Goal: Find specific page/section: Find specific page/section

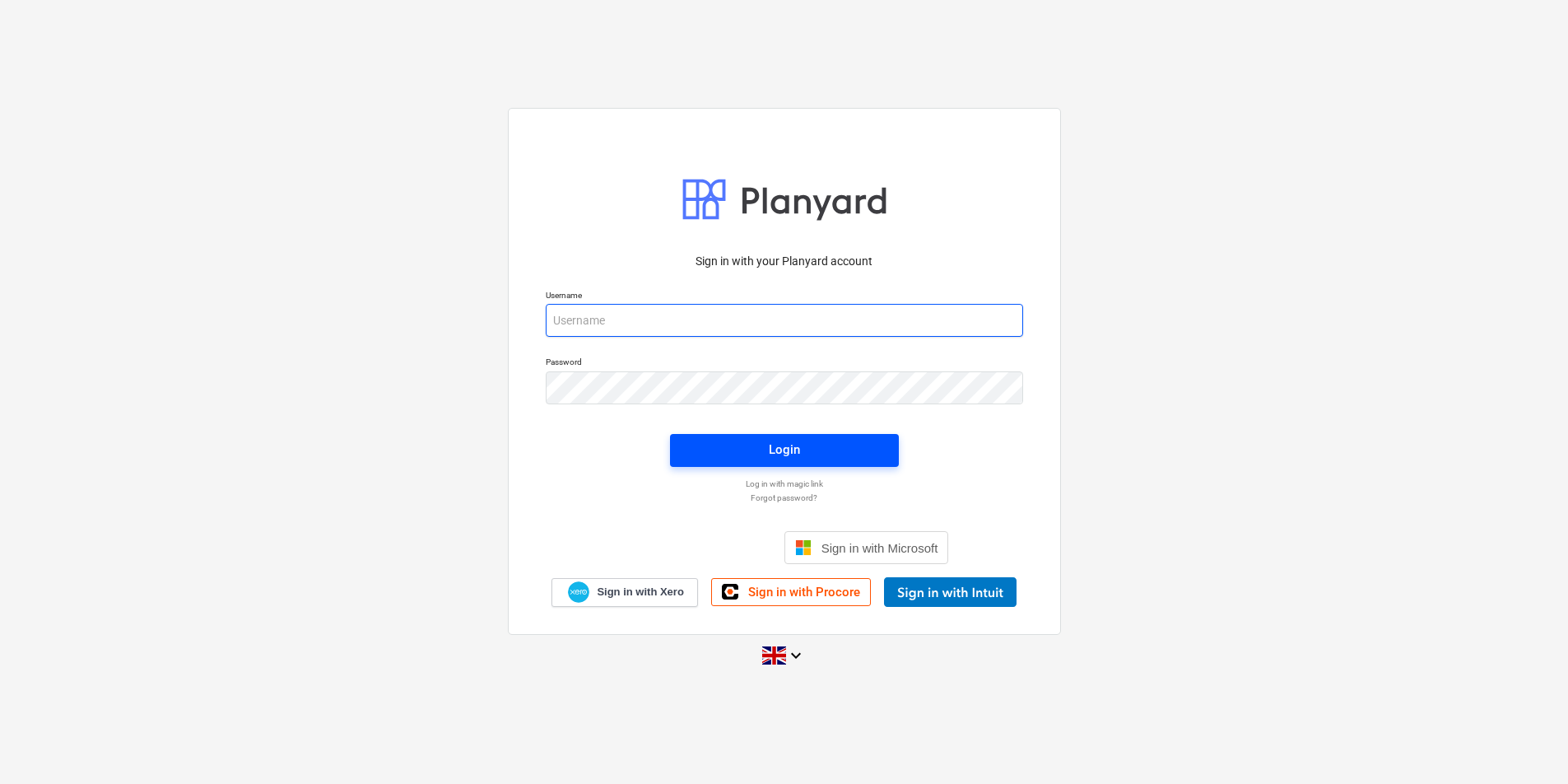
type input "jasmin@matfordconstruction.co.uk"
click at [795, 462] on button "Login" at bounding box center [784, 450] width 228 height 33
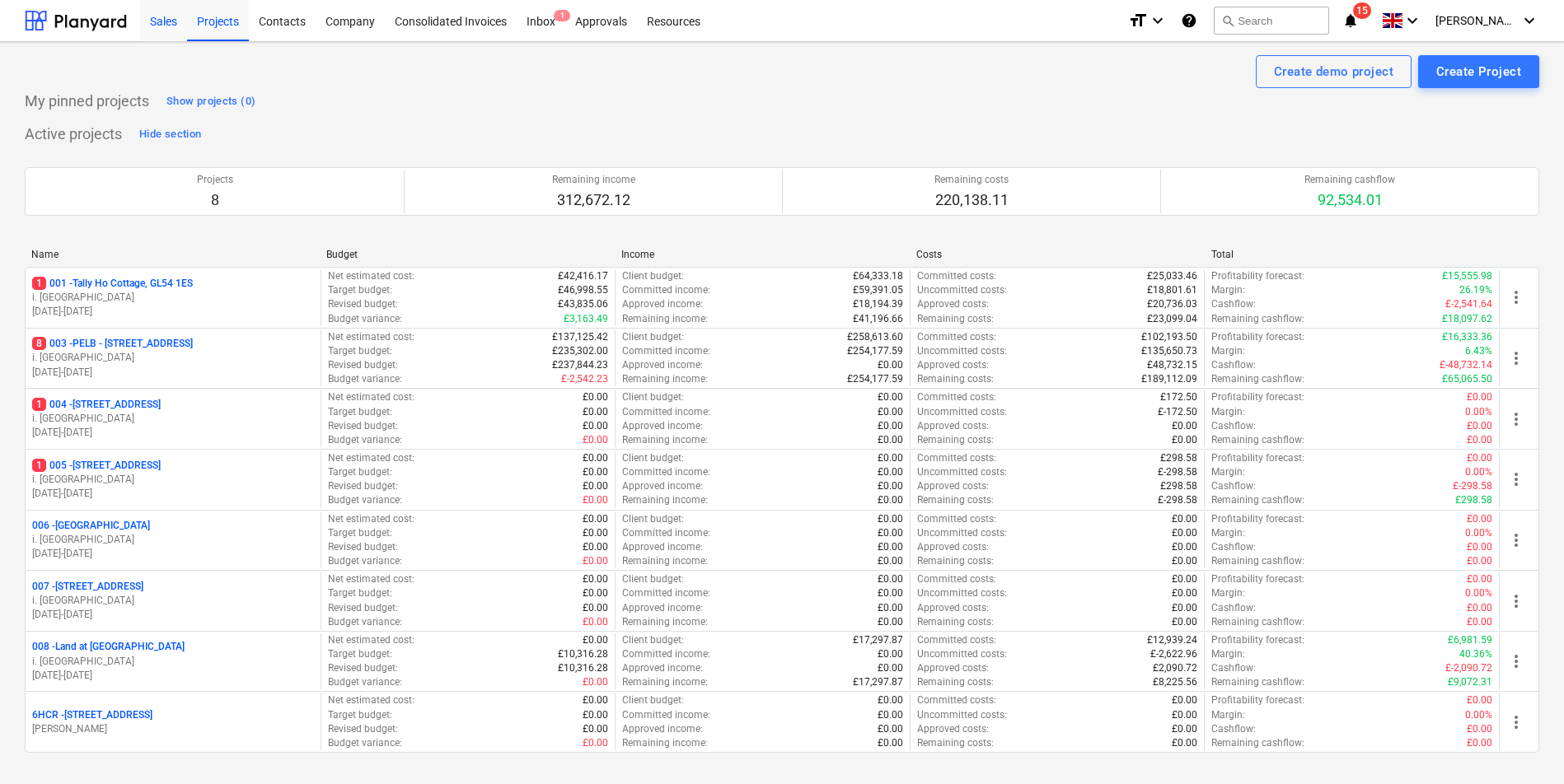
click at [176, 28] on div "Sales" at bounding box center [164, 20] width 47 height 42
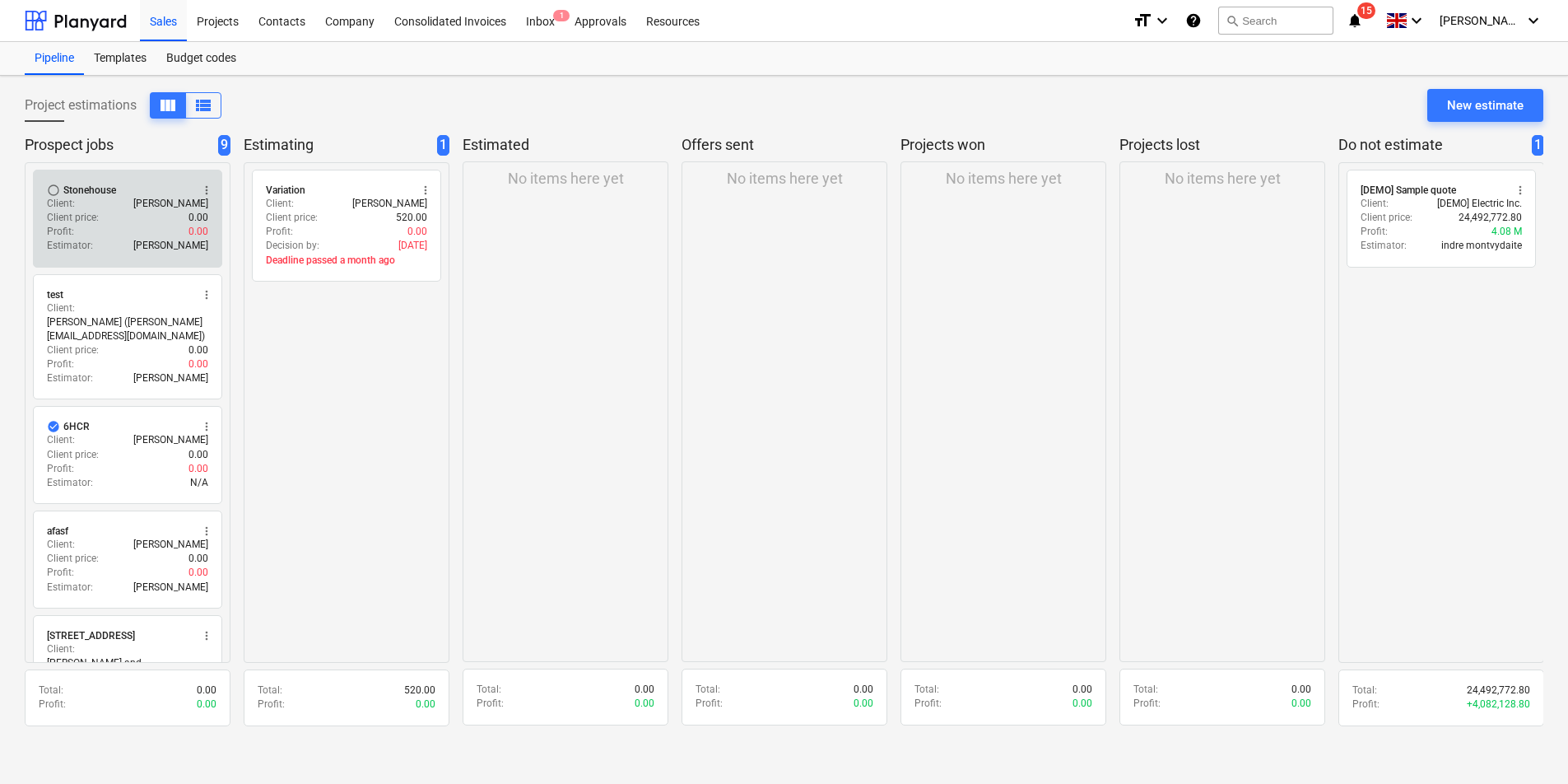
click at [141, 227] on div "Profit : 0.00" at bounding box center [128, 231] width 161 height 14
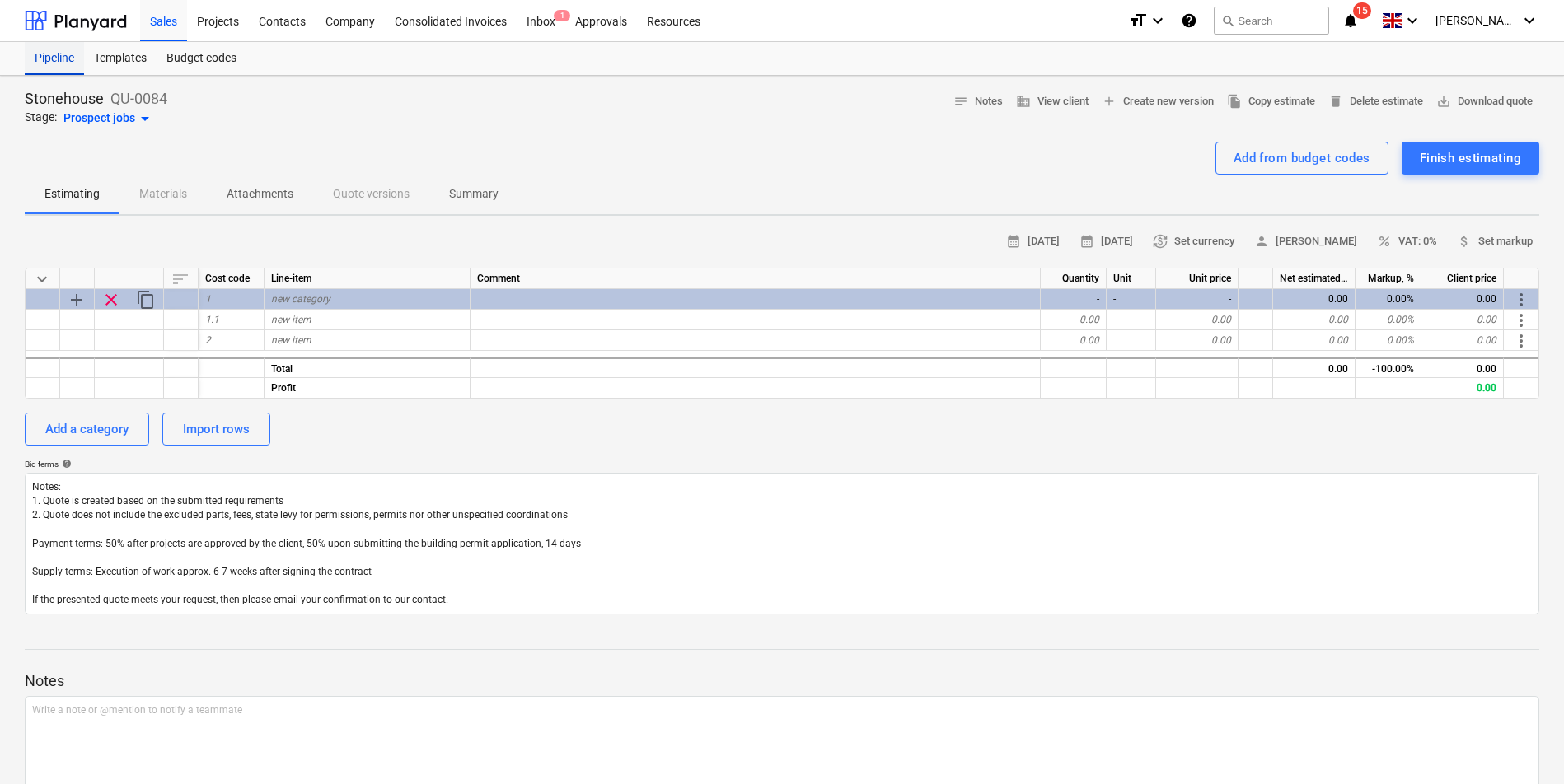
click at [58, 56] on div "Pipeline" at bounding box center [54, 58] width 59 height 33
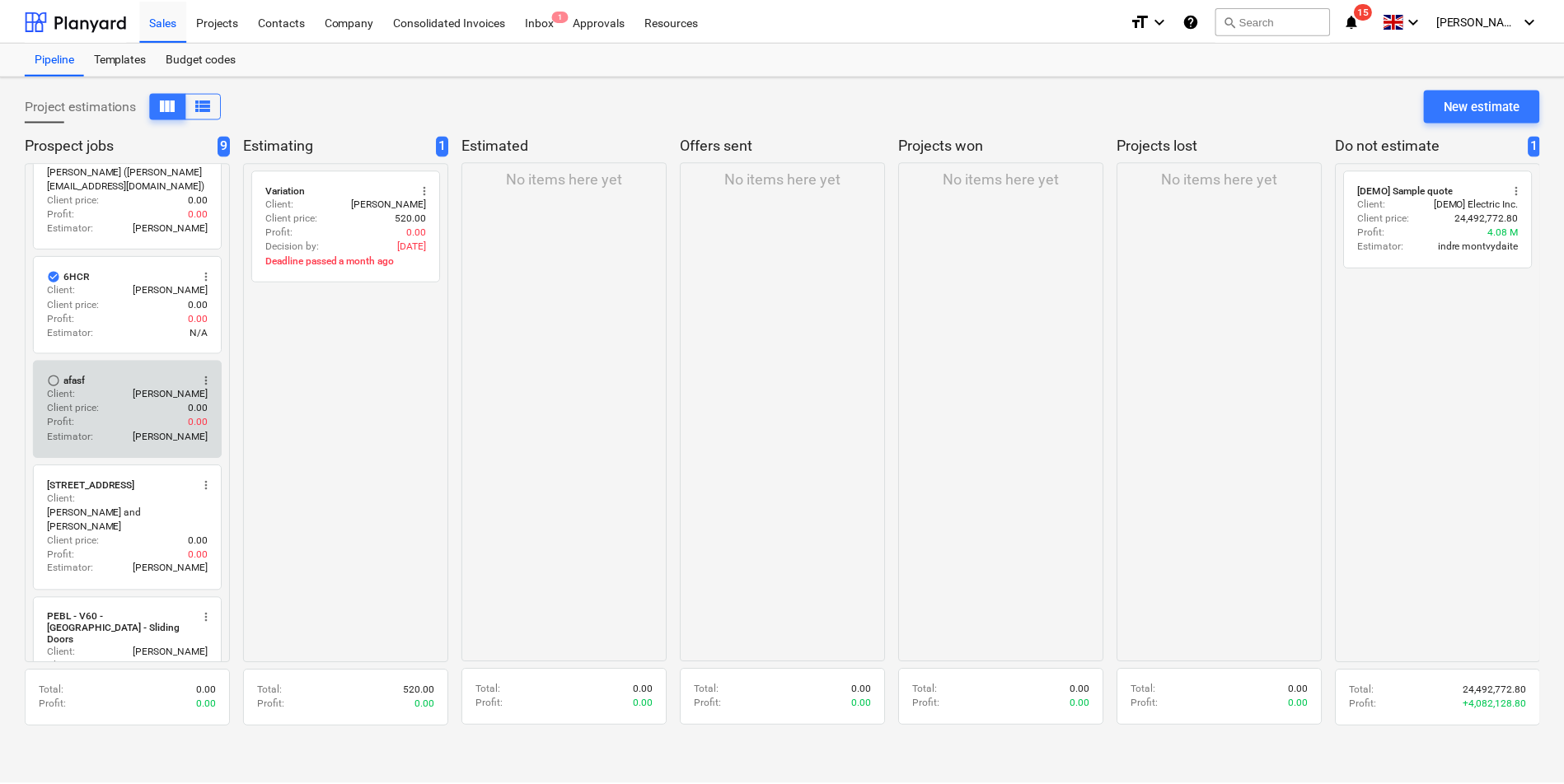
scroll to position [152, 0]
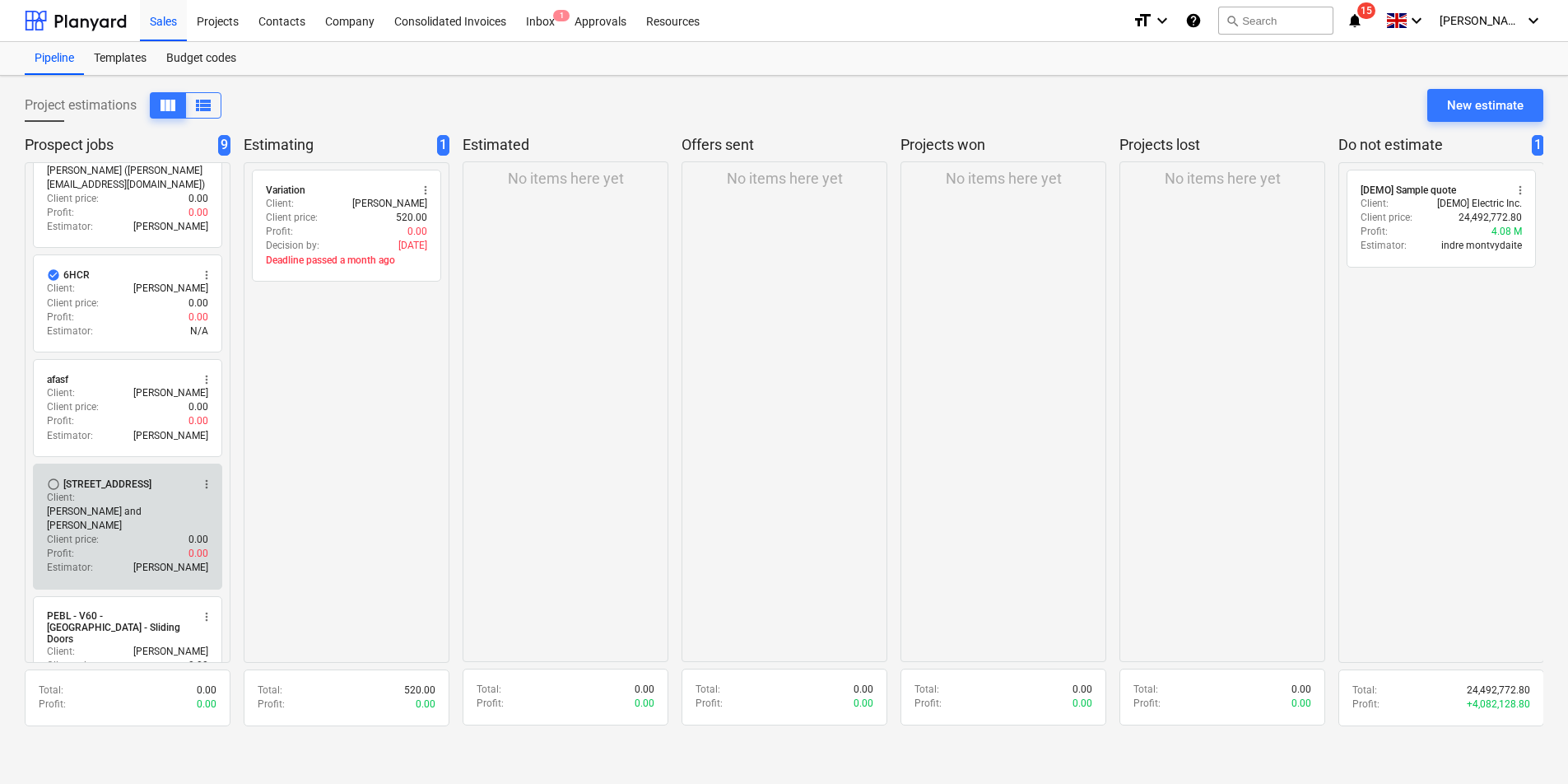
click at [87, 500] on div "Client : Neil and Julia Murray" at bounding box center [128, 511] width 161 height 42
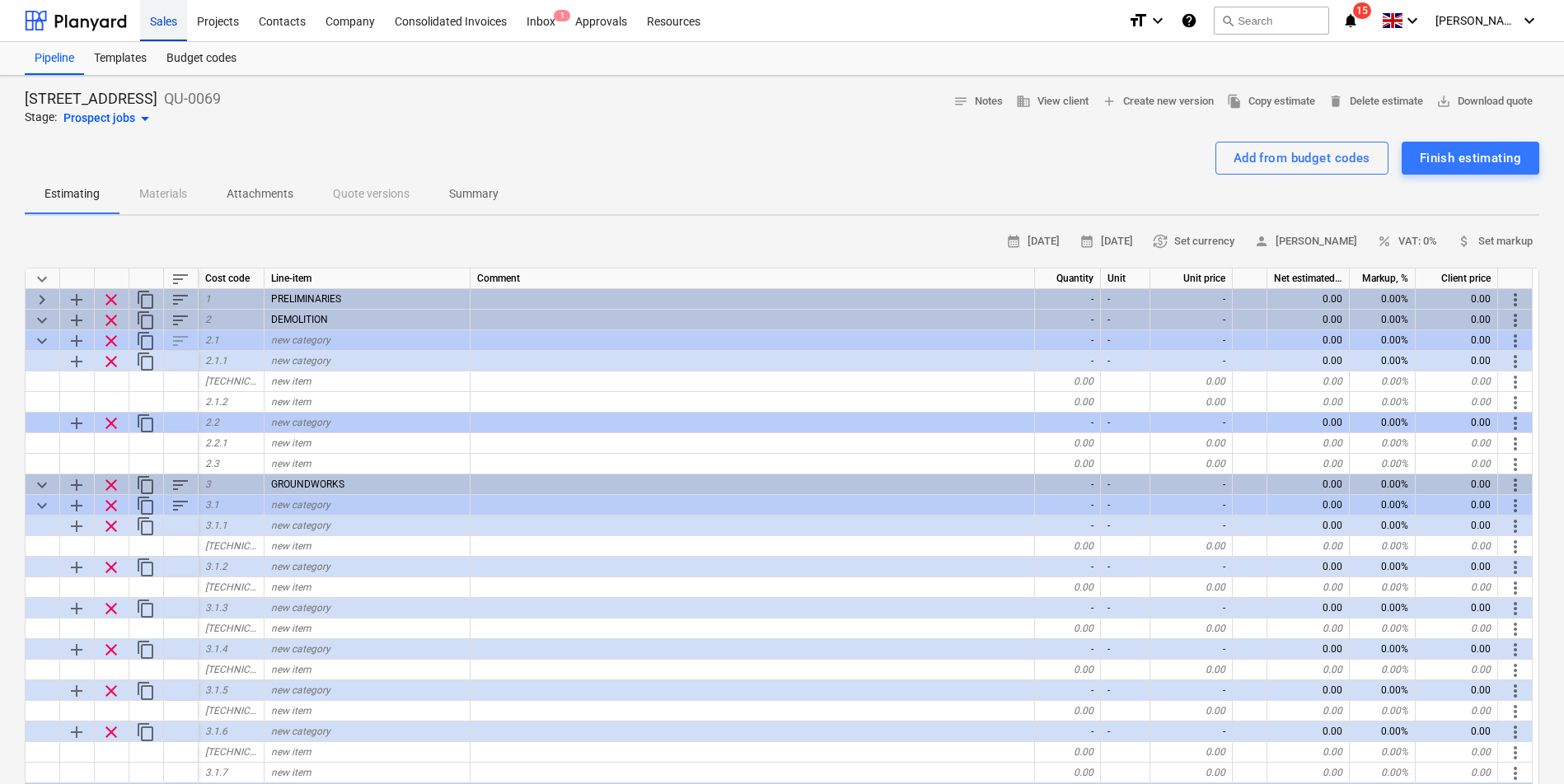
click at [164, 29] on div "Sales" at bounding box center [164, 20] width 47 height 42
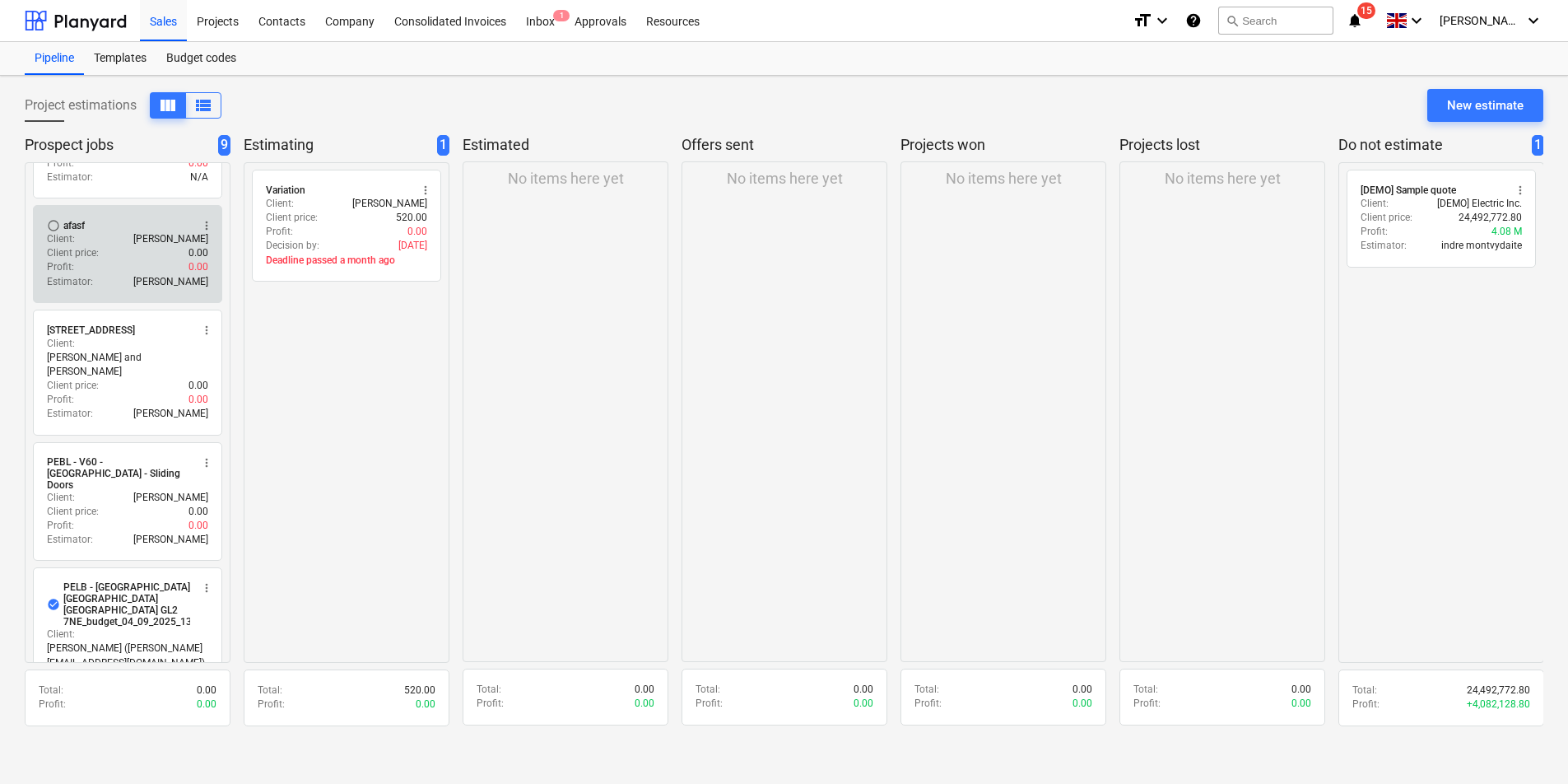
scroll to position [309, 0]
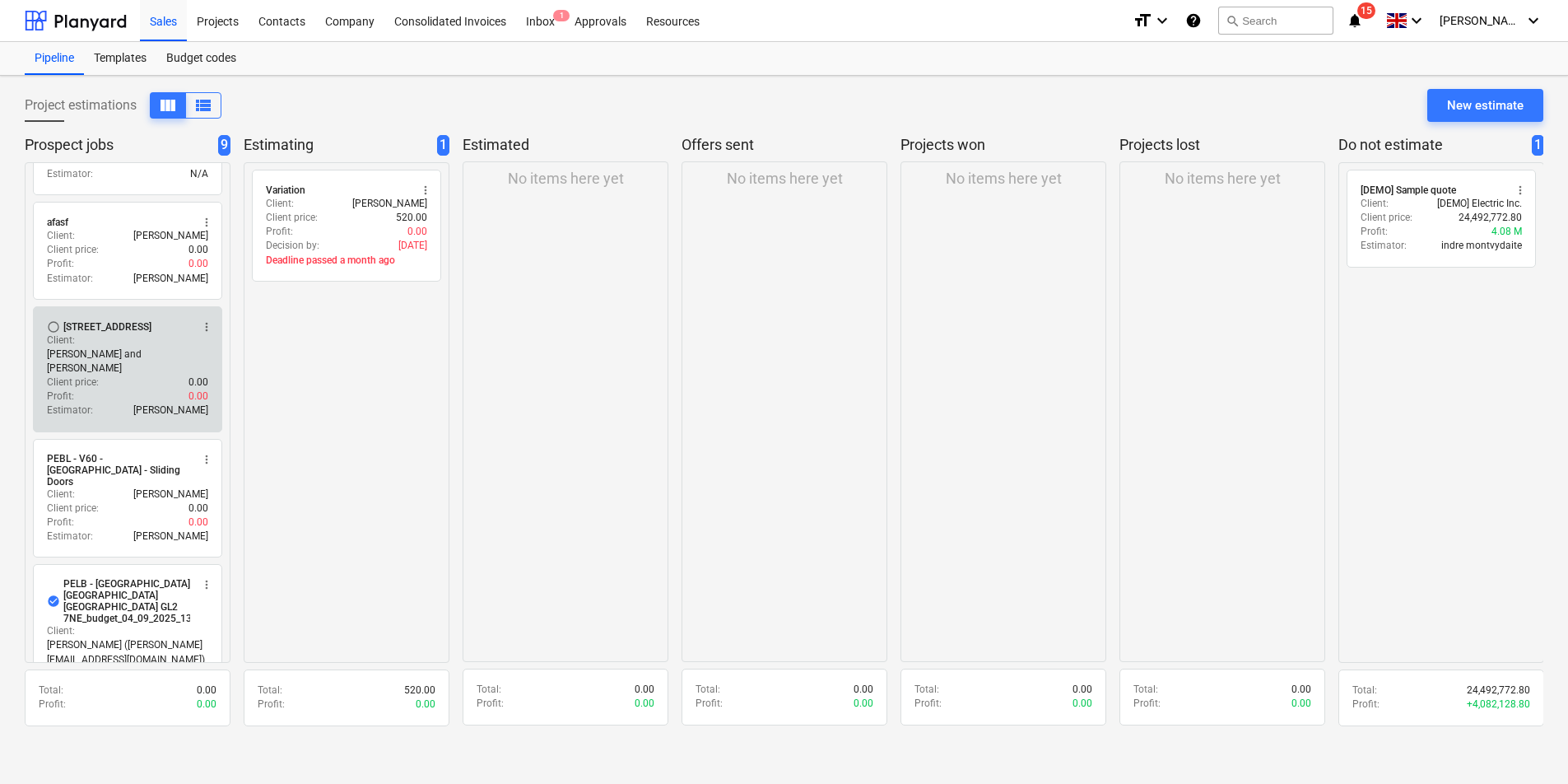
click at [204, 325] on span "more_vert" at bounding box center [206, 326] width 13 height 13
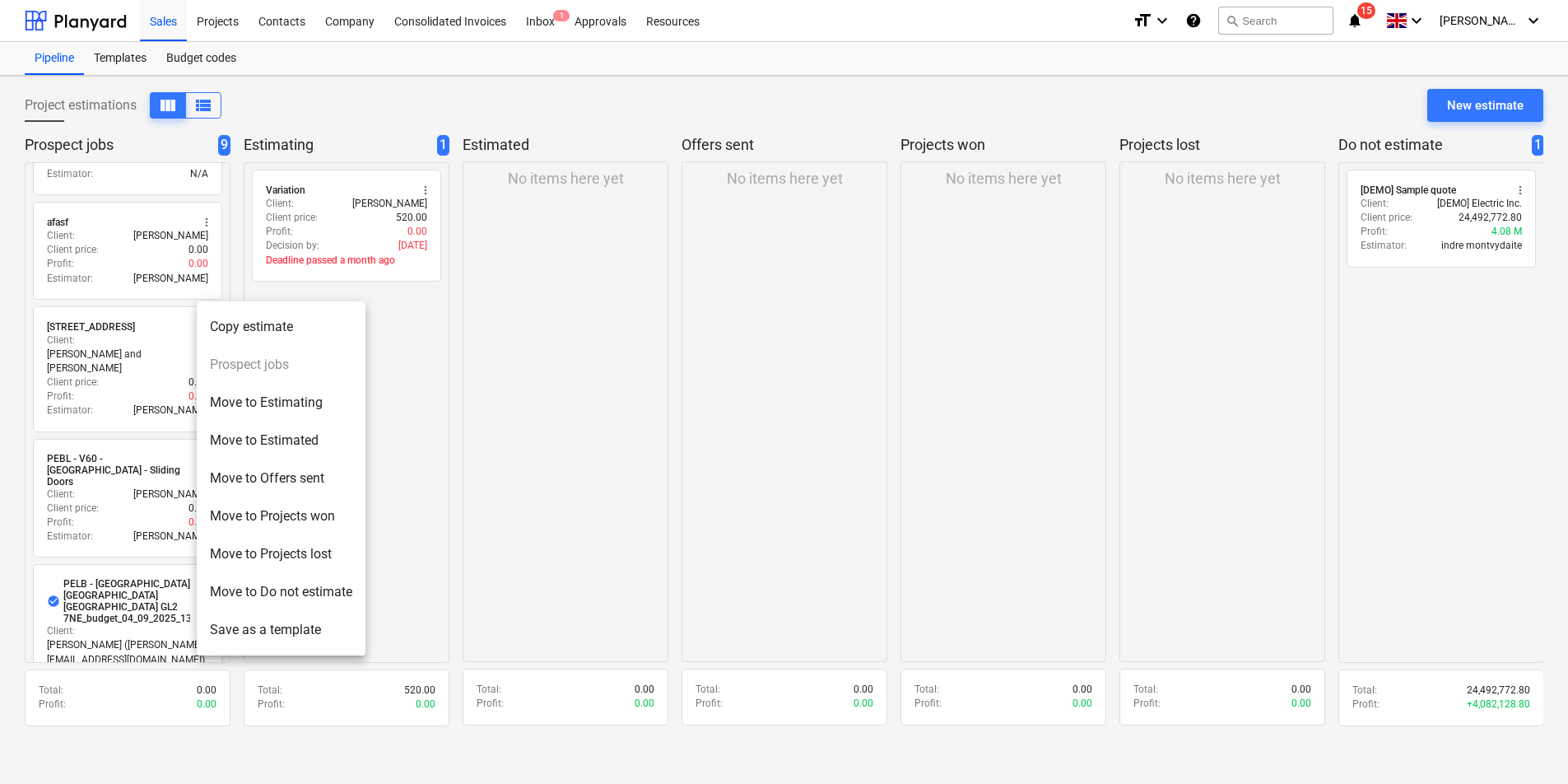
click at [626, 379] on div at bounding box center [784, 392] width 1568 height 784
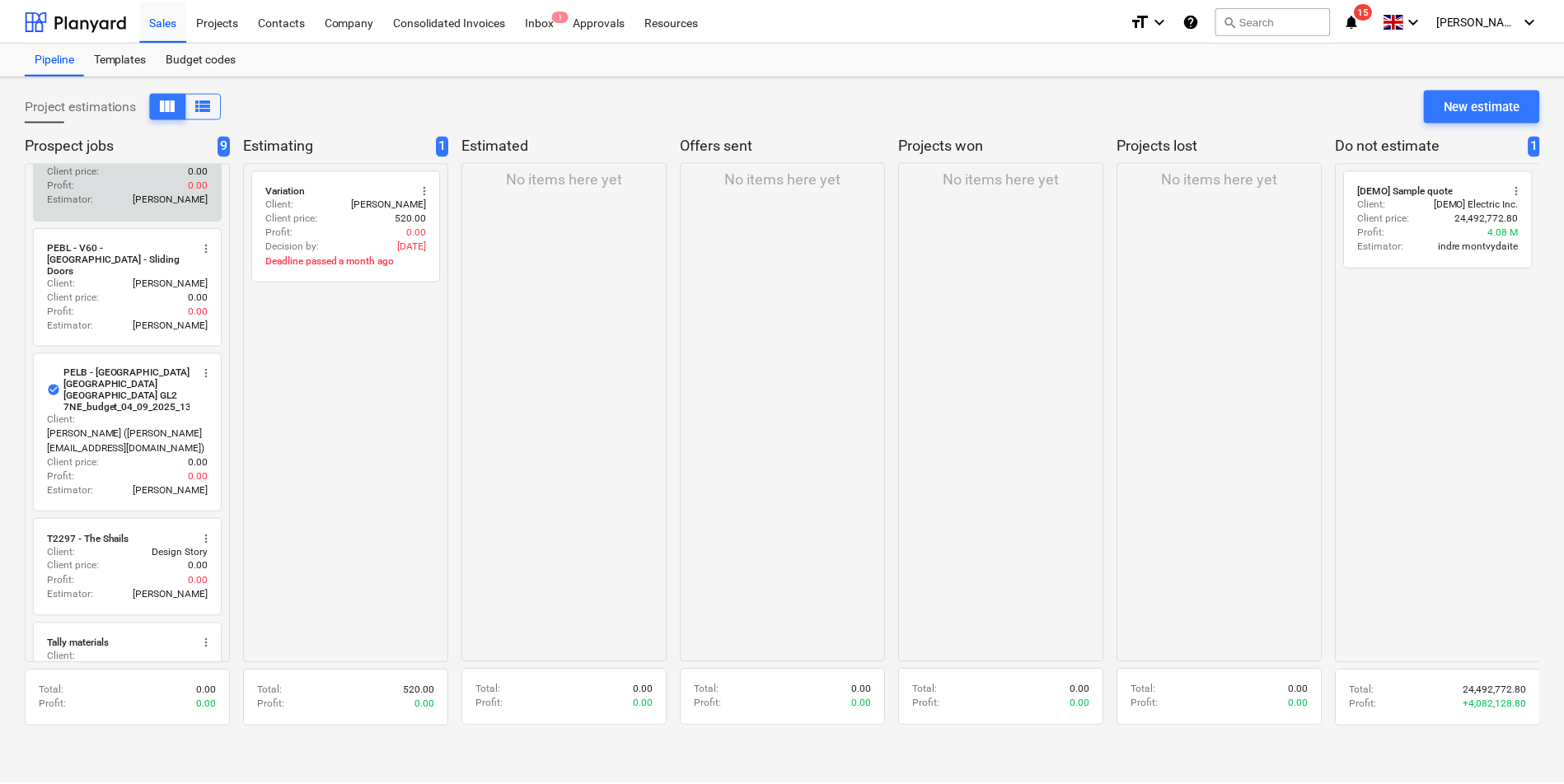
scroll to position [571, 0]
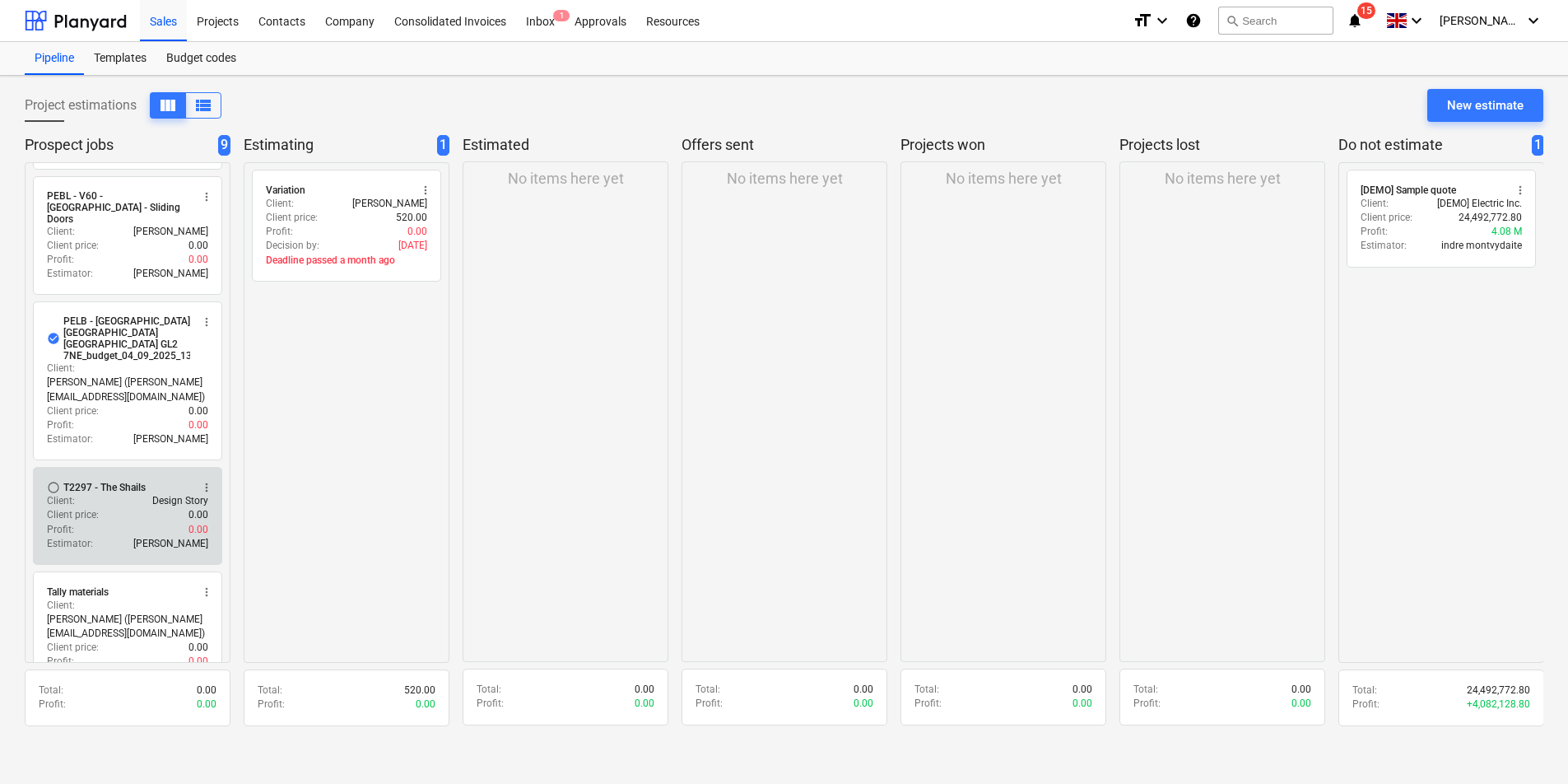
click at [158, 508] on div "Client price : 0.00" at bounding box center [128, 515] width 161 height 14
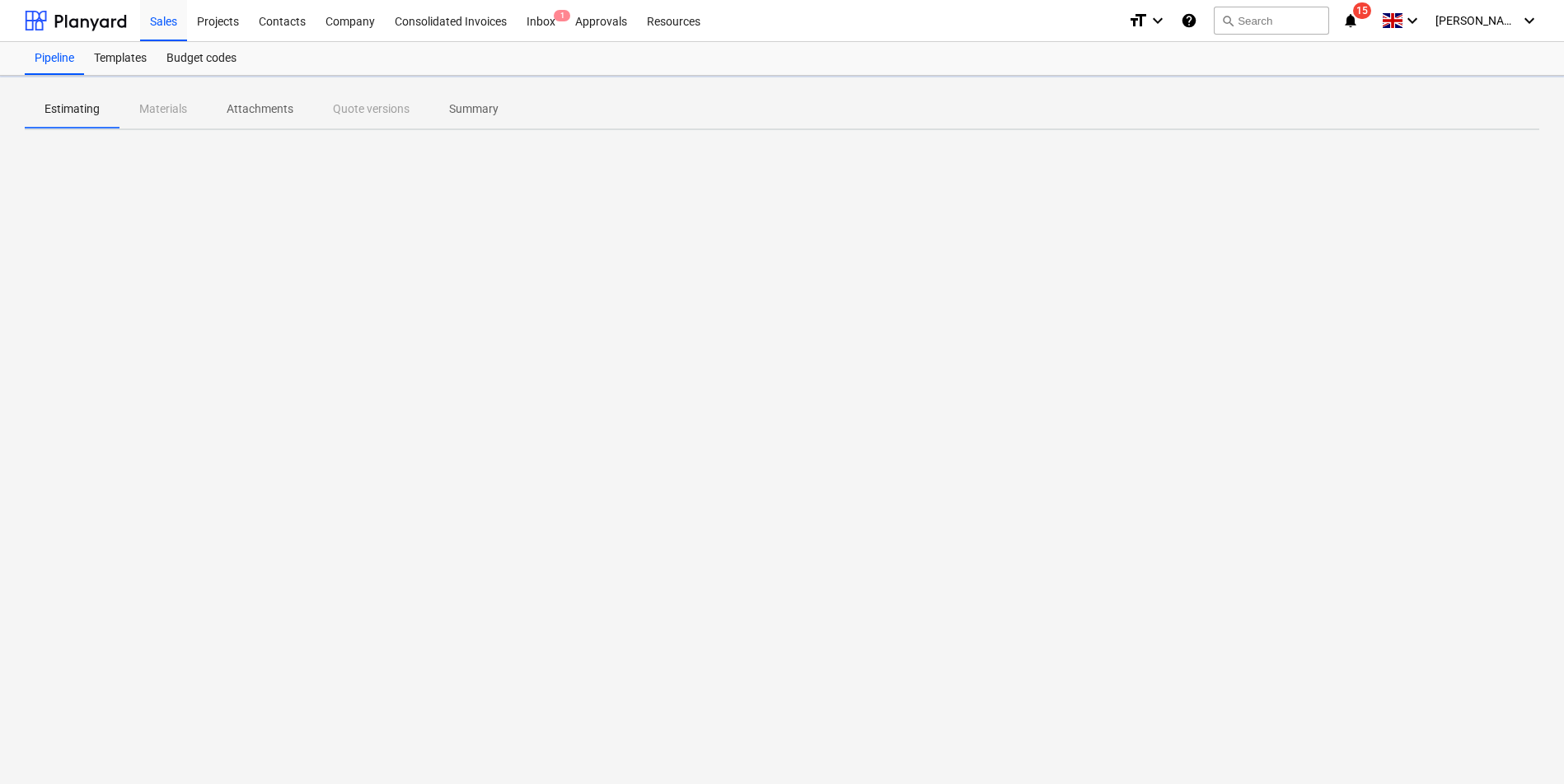
type textarea "x"
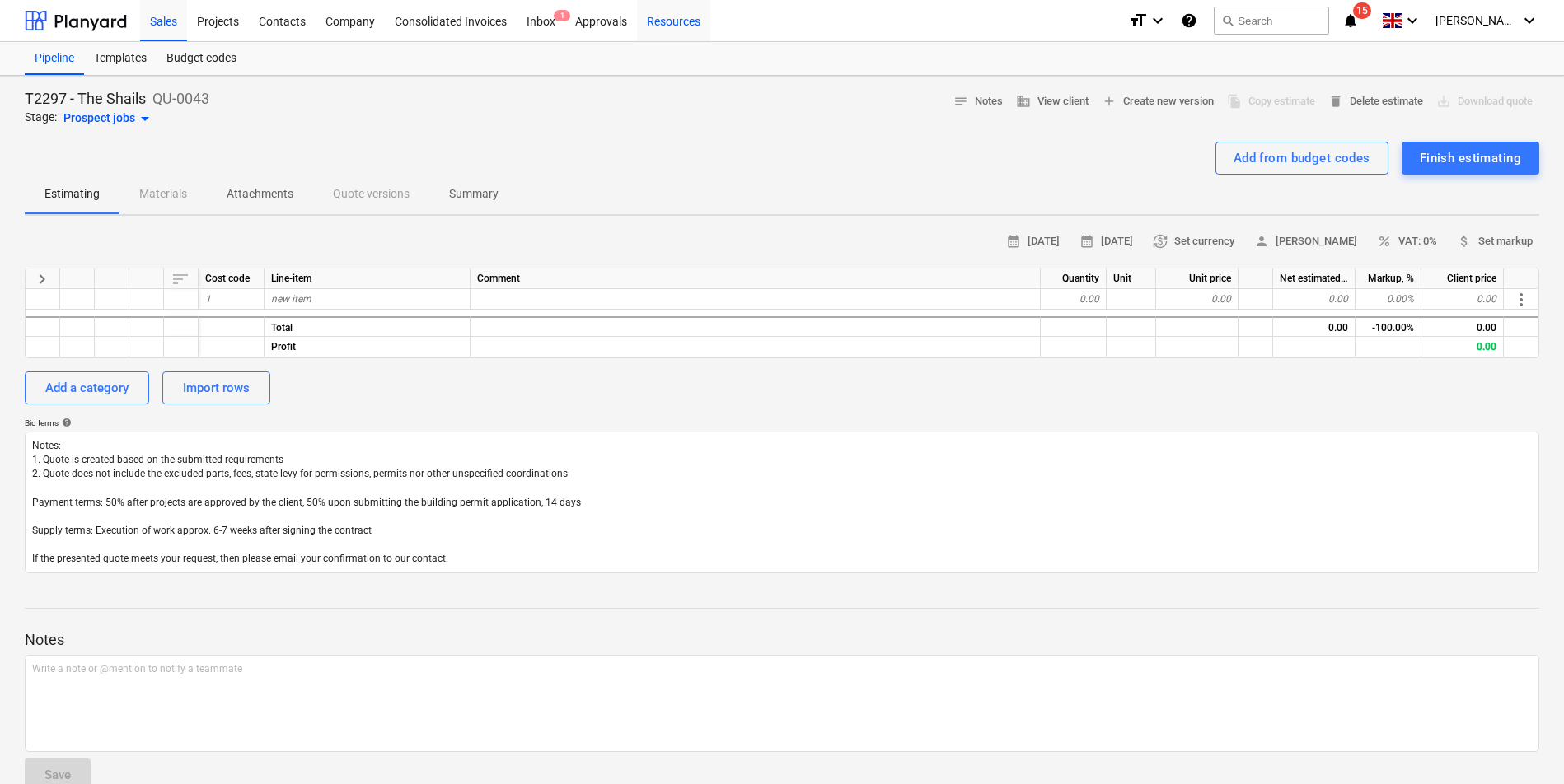
click at [666, 22] on div "Resources" at bounding box center [673, 20] width 73 height 42
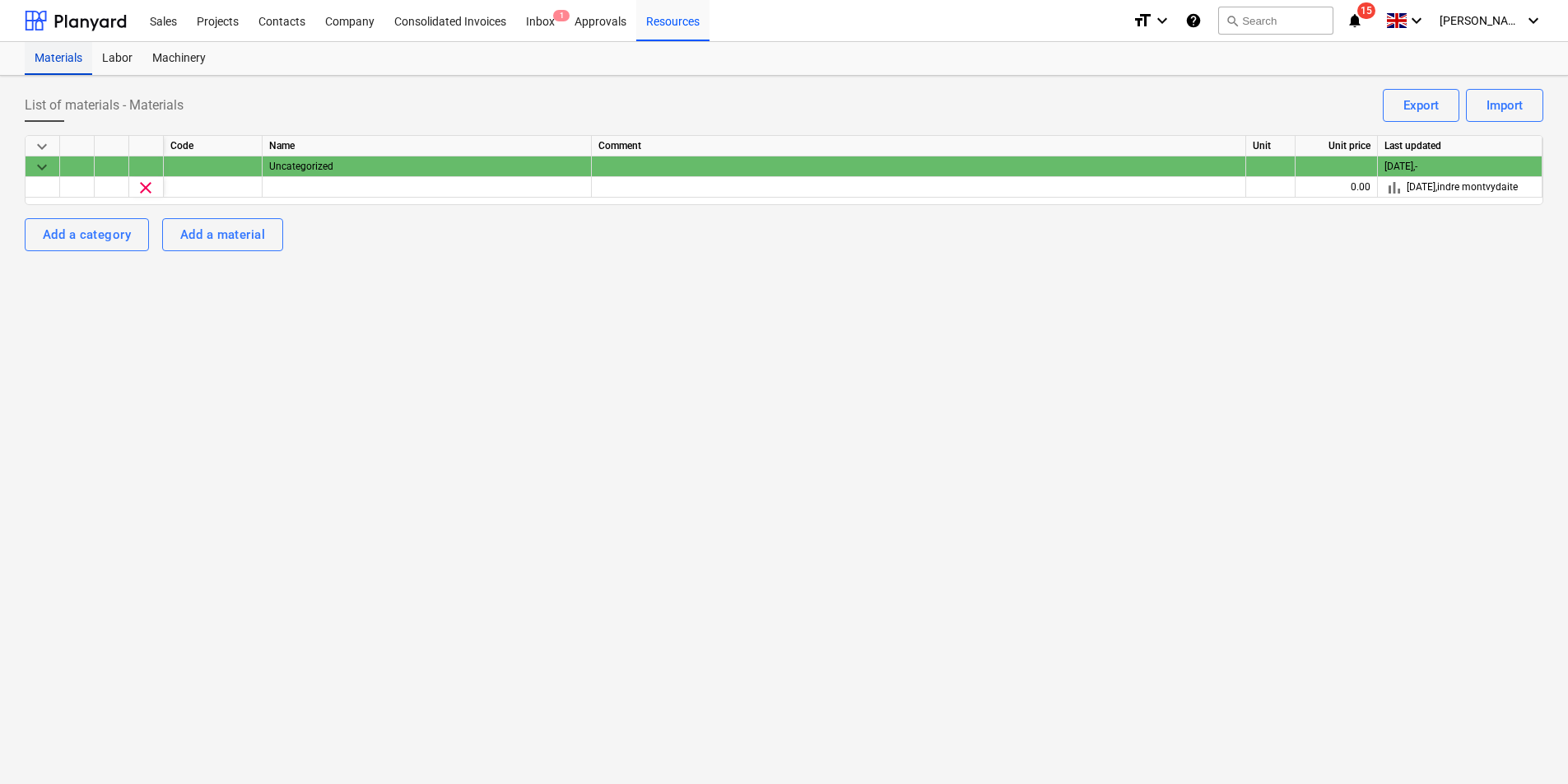
click at [68, 54] on div "Materials" at bounding box center [58, 58] width 68 height 33
click at [123, 49] on div "Labor" at bounding box center [117, 58] width 50 height 33
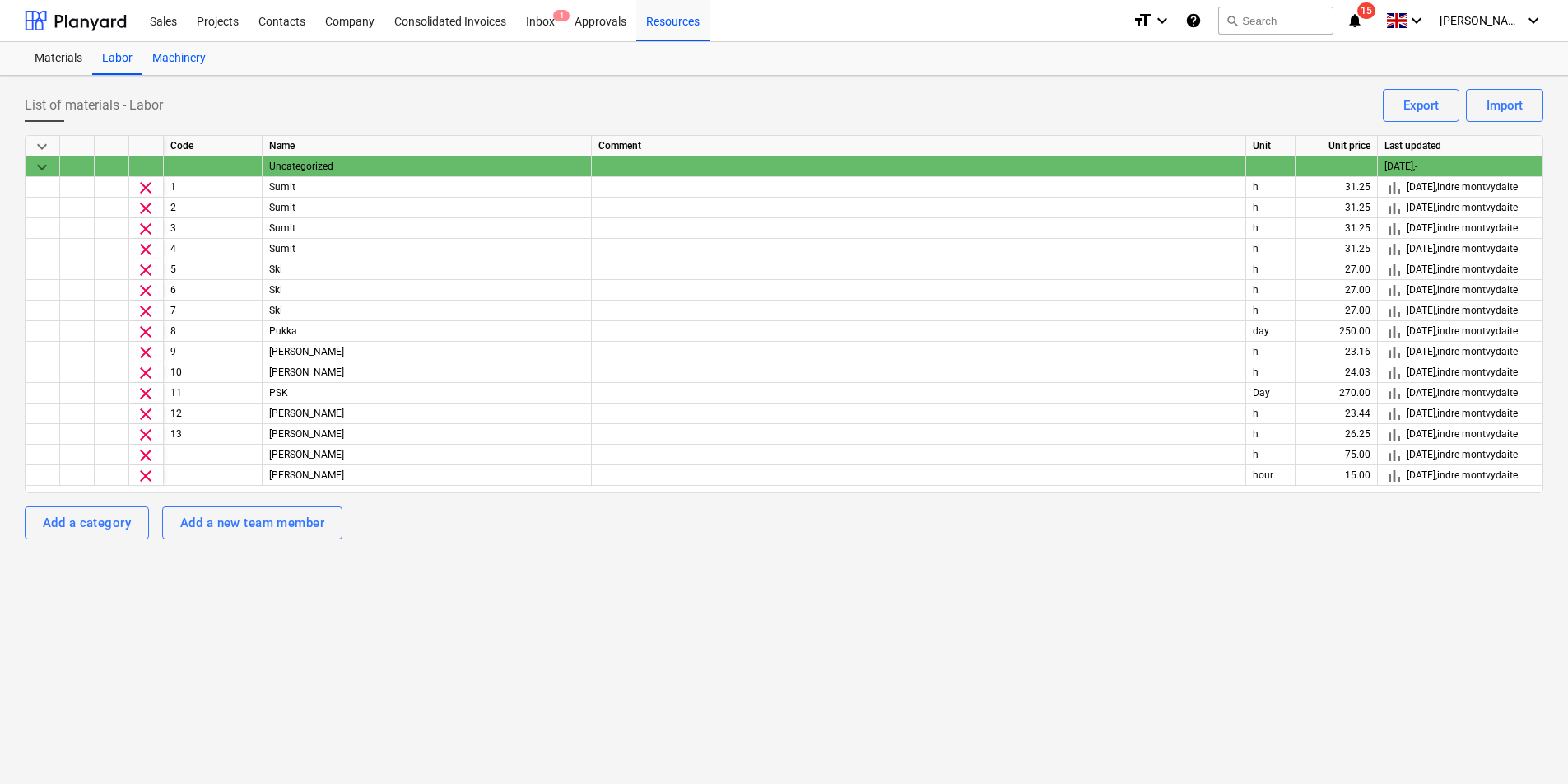
click at [163, 51] on div "Machinery" at bounding box center [179, 58] width 73 height 33
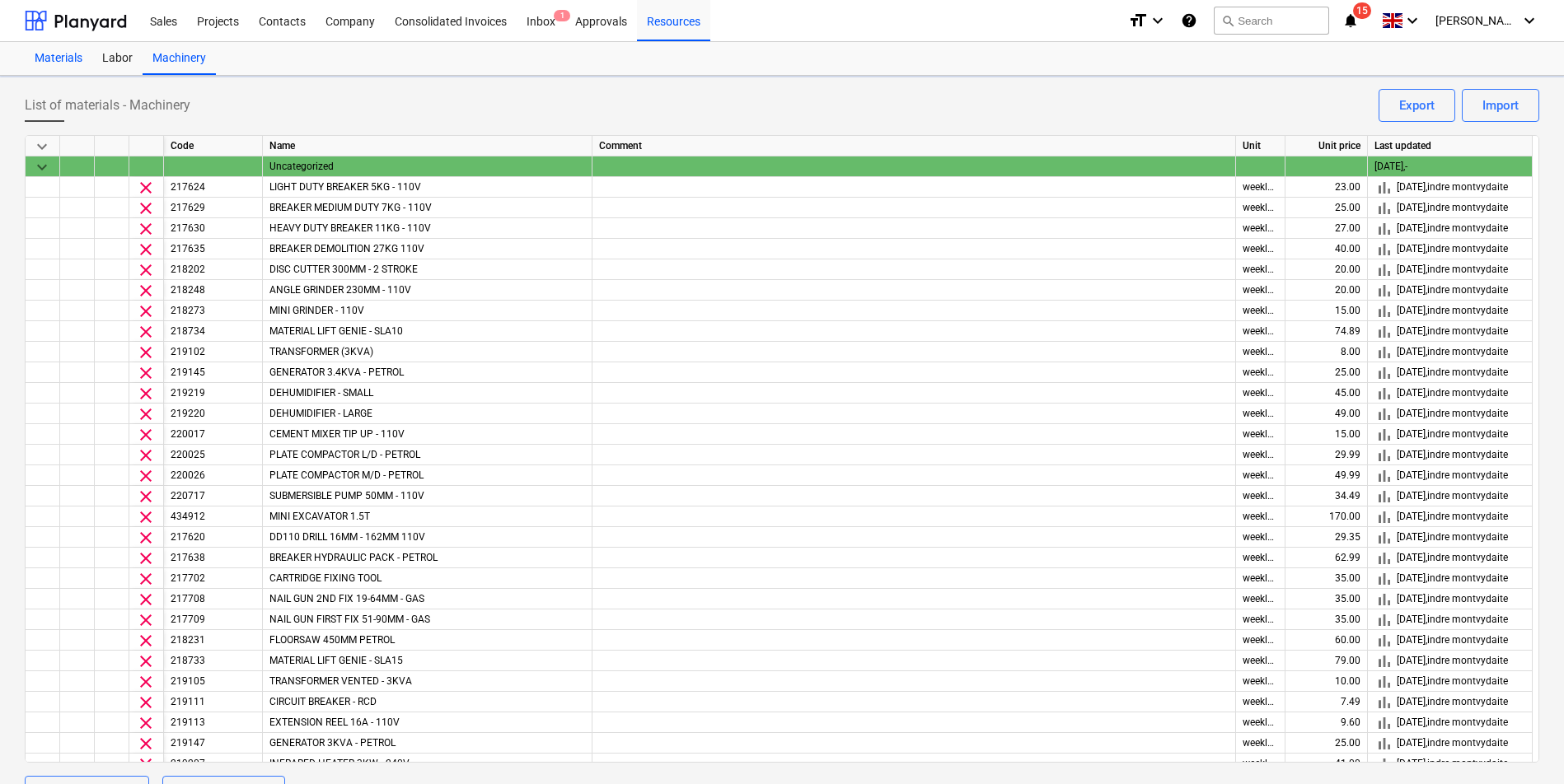
click at [68, 55] on div "Materials" at bounding box center [58, 58] width 68 height 33
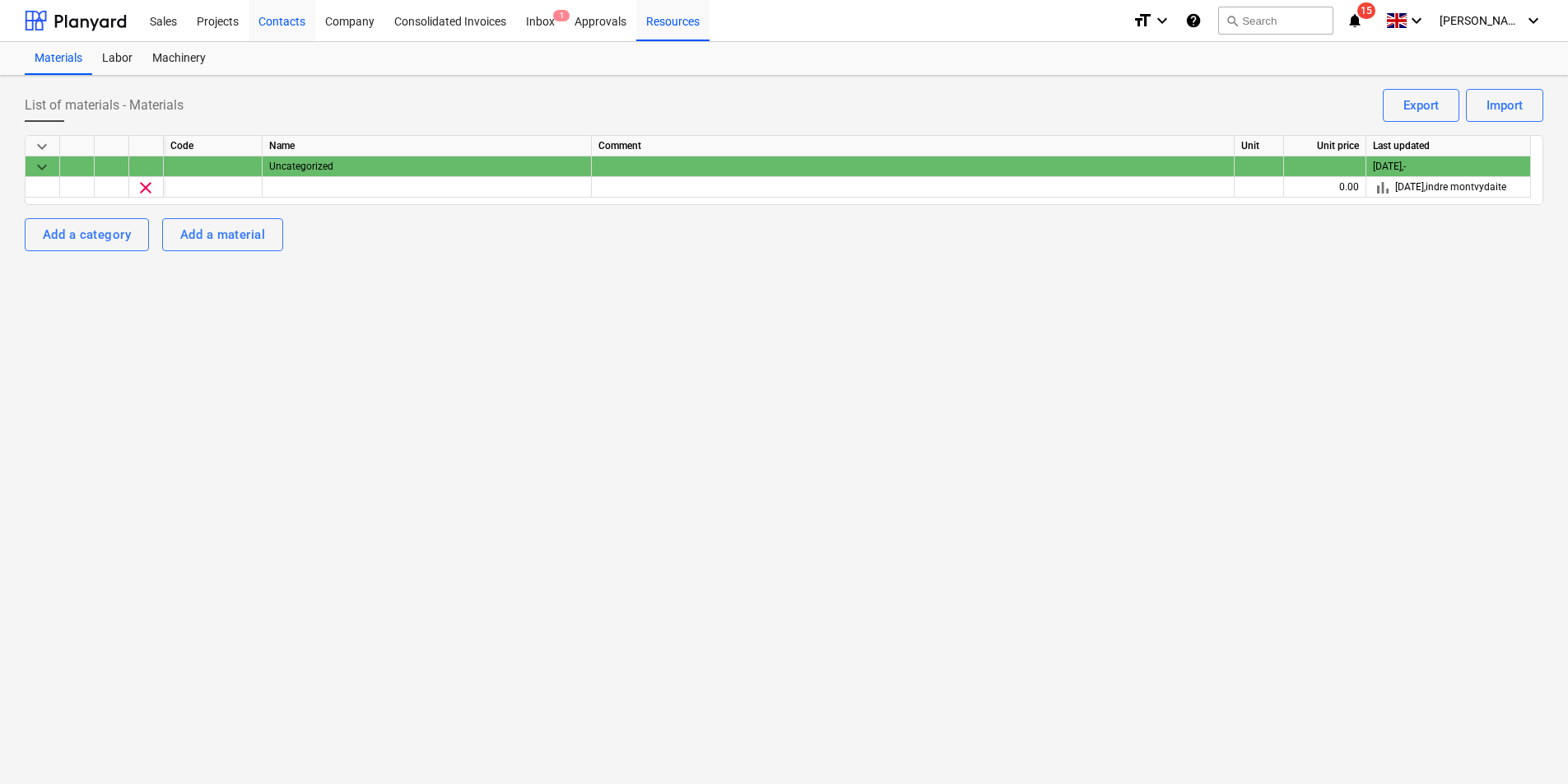
click at [270, 19] on div "Contacts" at bounding box center [282, 20] width 67 height 42
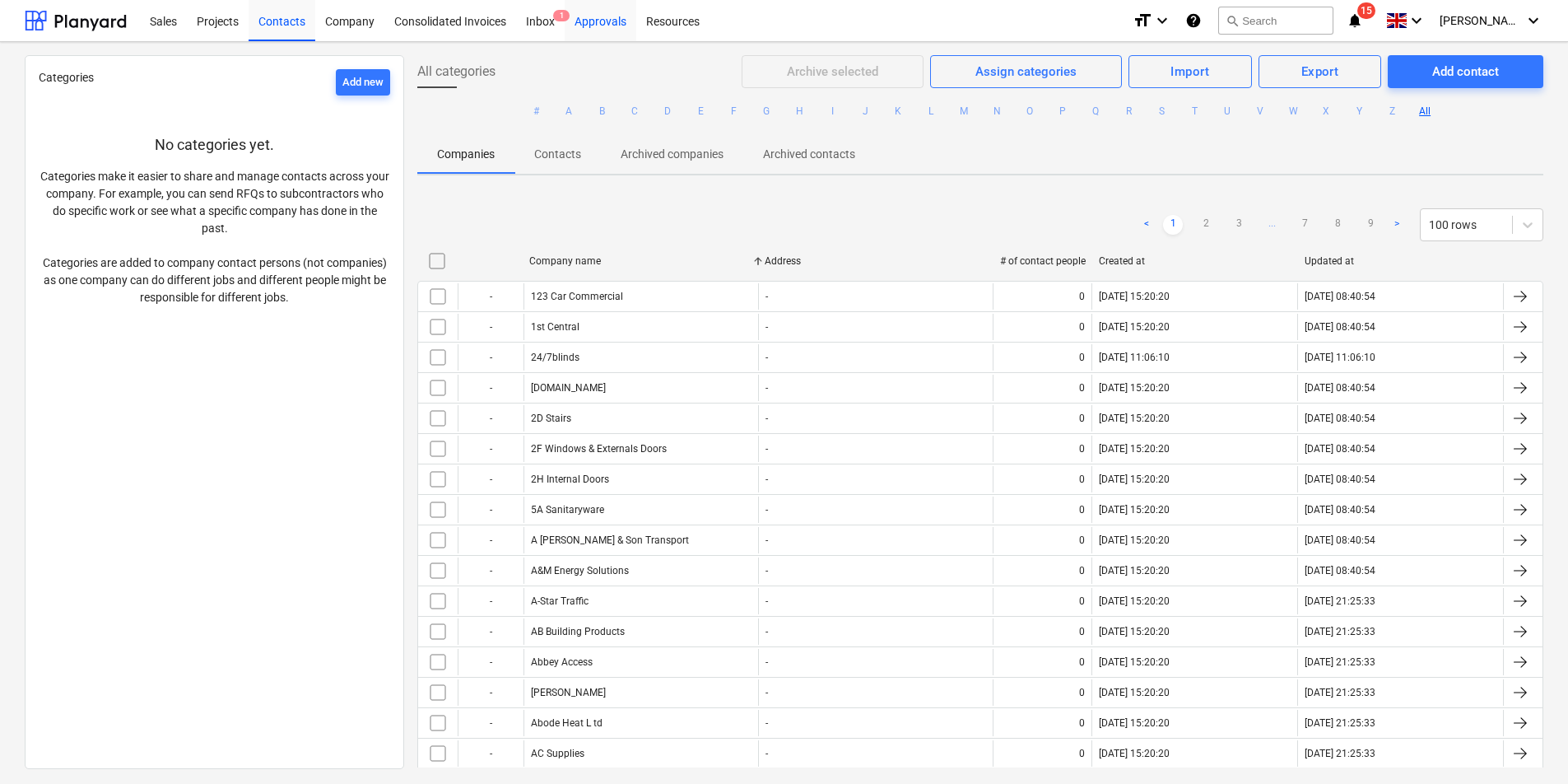
click at [606, 23] on div "Approvals" at bounding box center [600, 20] width 72 height 42
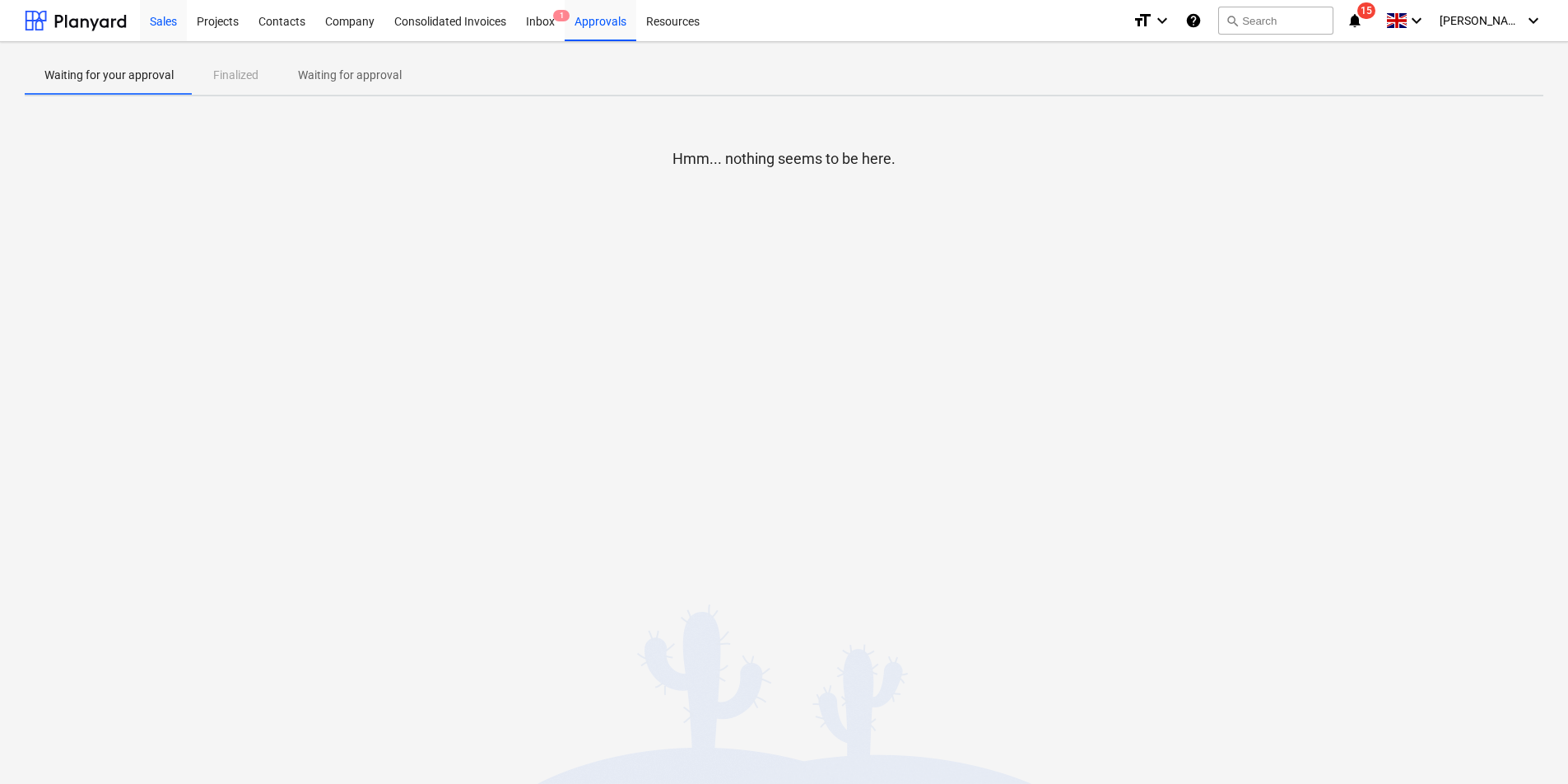
click at [144, 23] on div "Sales" at bounding box center [163, 20] width 47 height 42
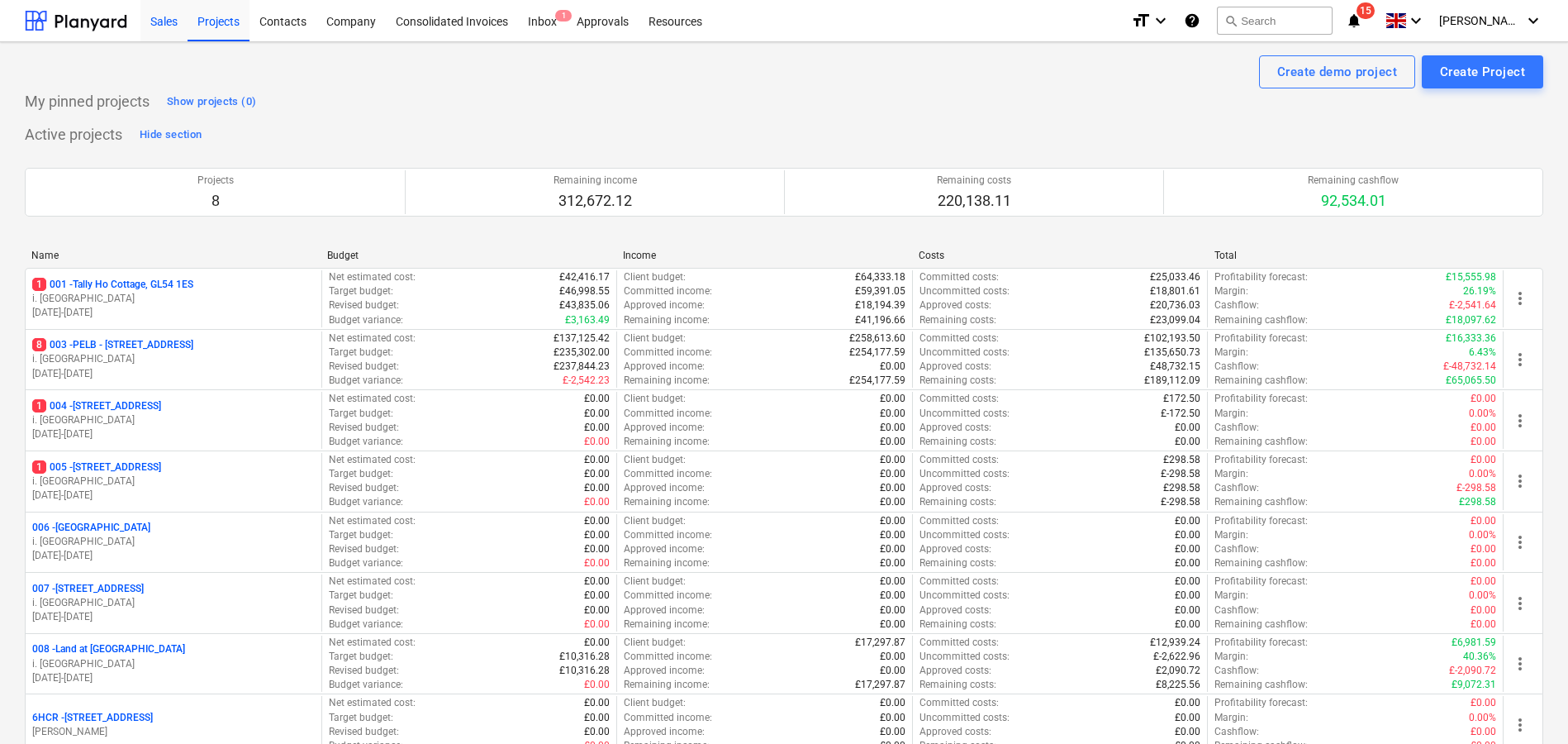
click at [165, 29] on div "Sales" at bounding box center [164, 20] width 47 height 42
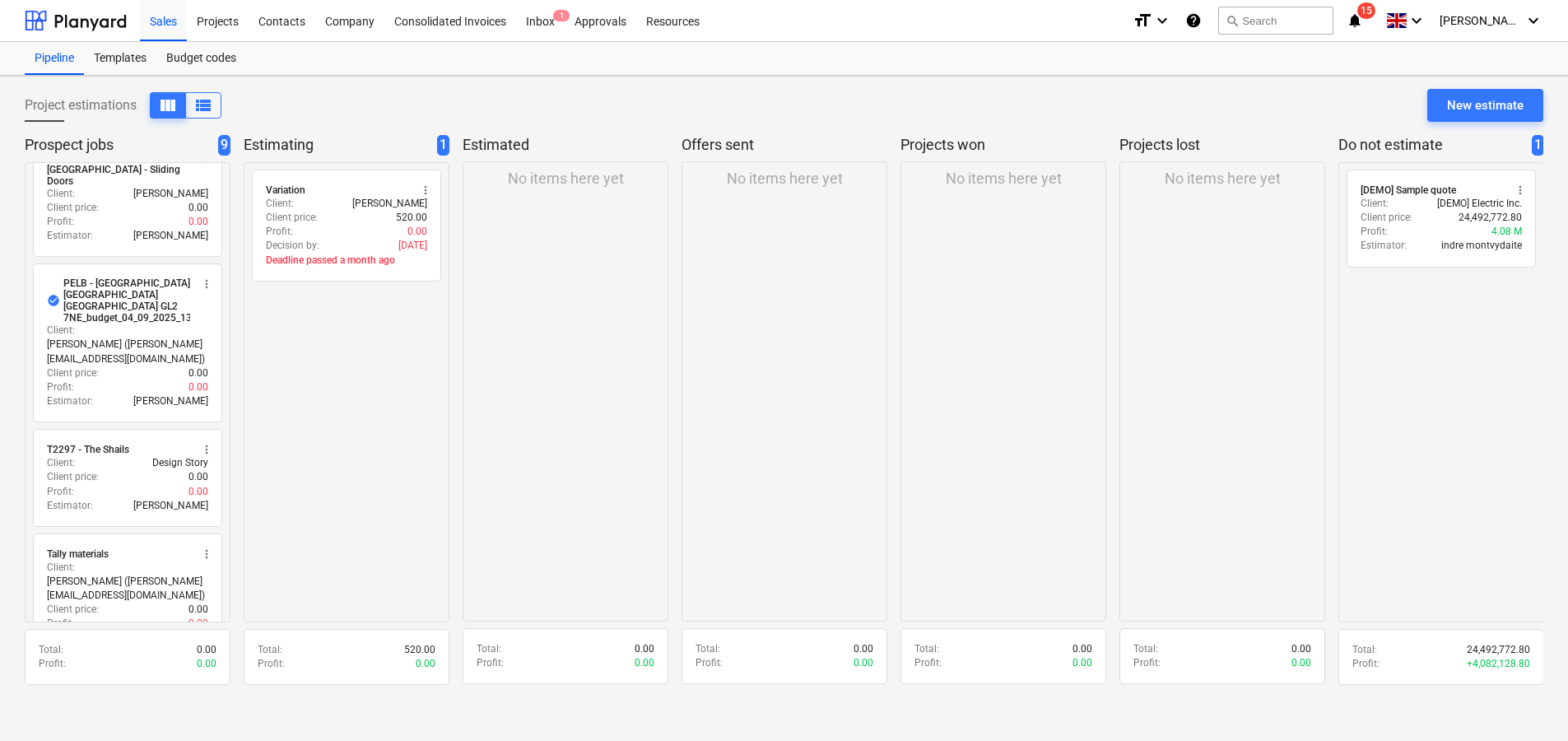
scroll to position [611, 0]
